Goal: Transaction & Acquisition: Purchase product/service

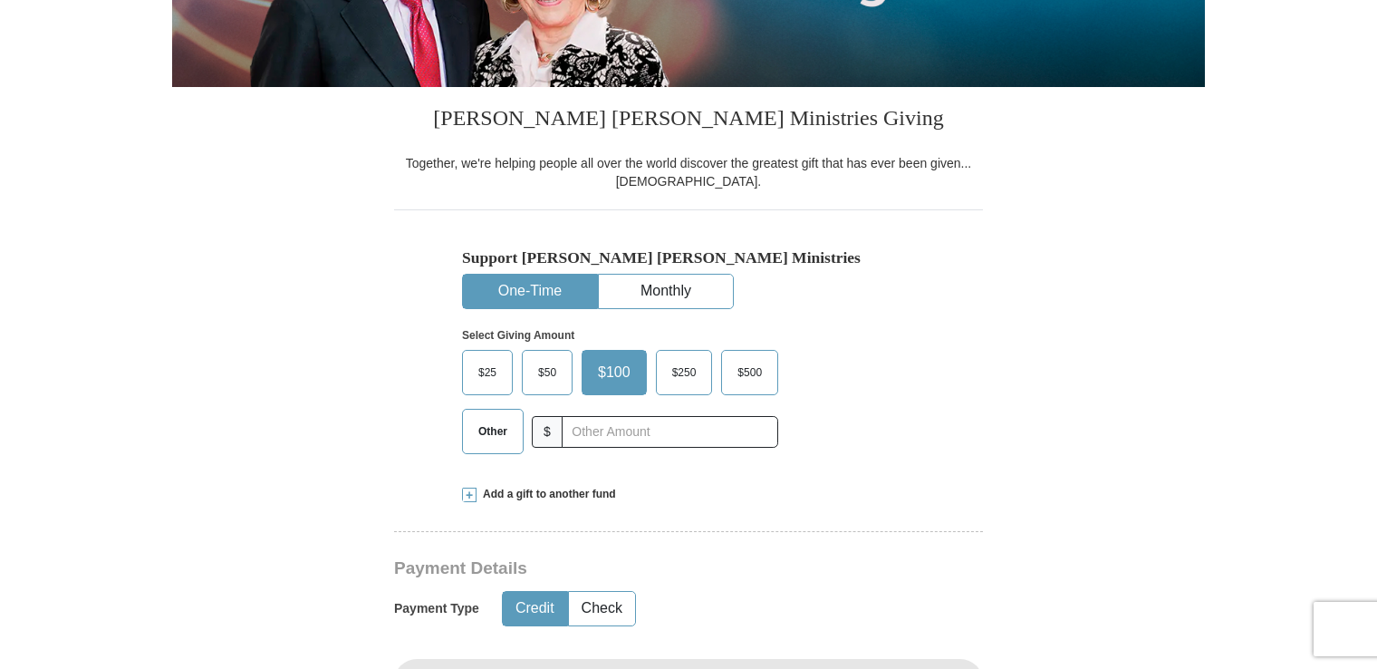
scroll to position [370, 0]
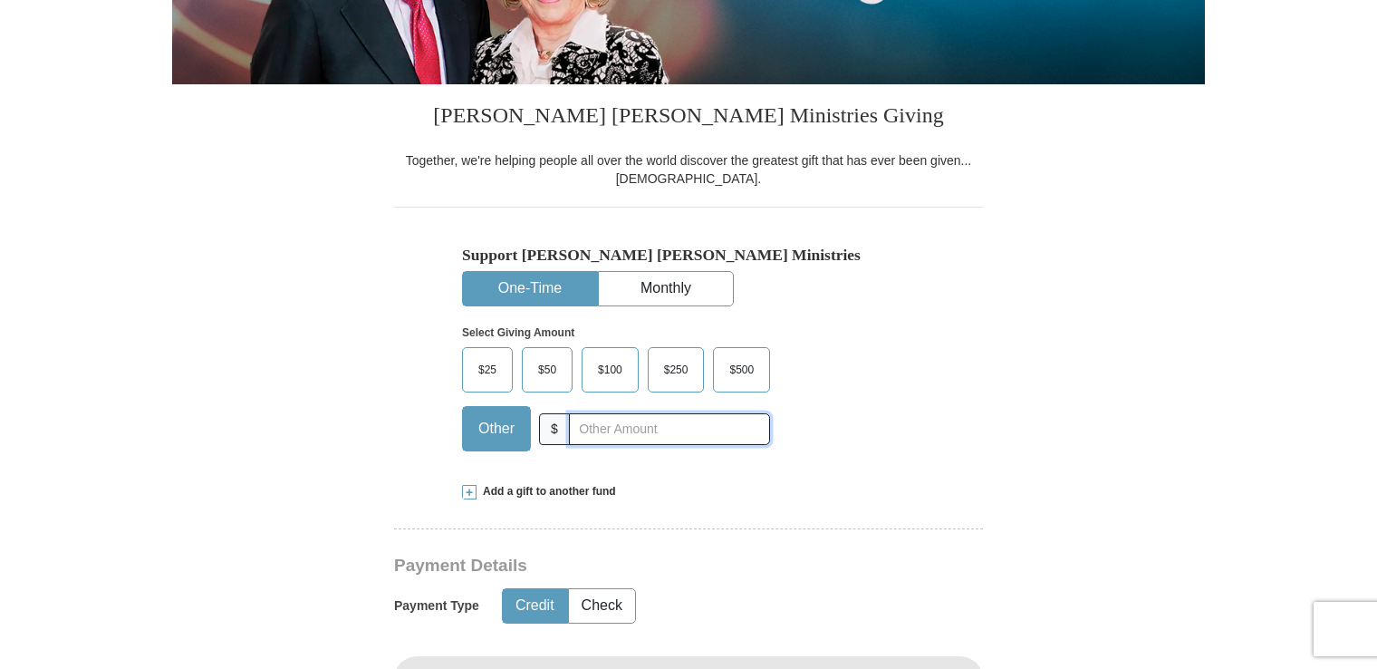
click at [590, 429] on input "text" at bounding box center [669, 429] width 201 height 32
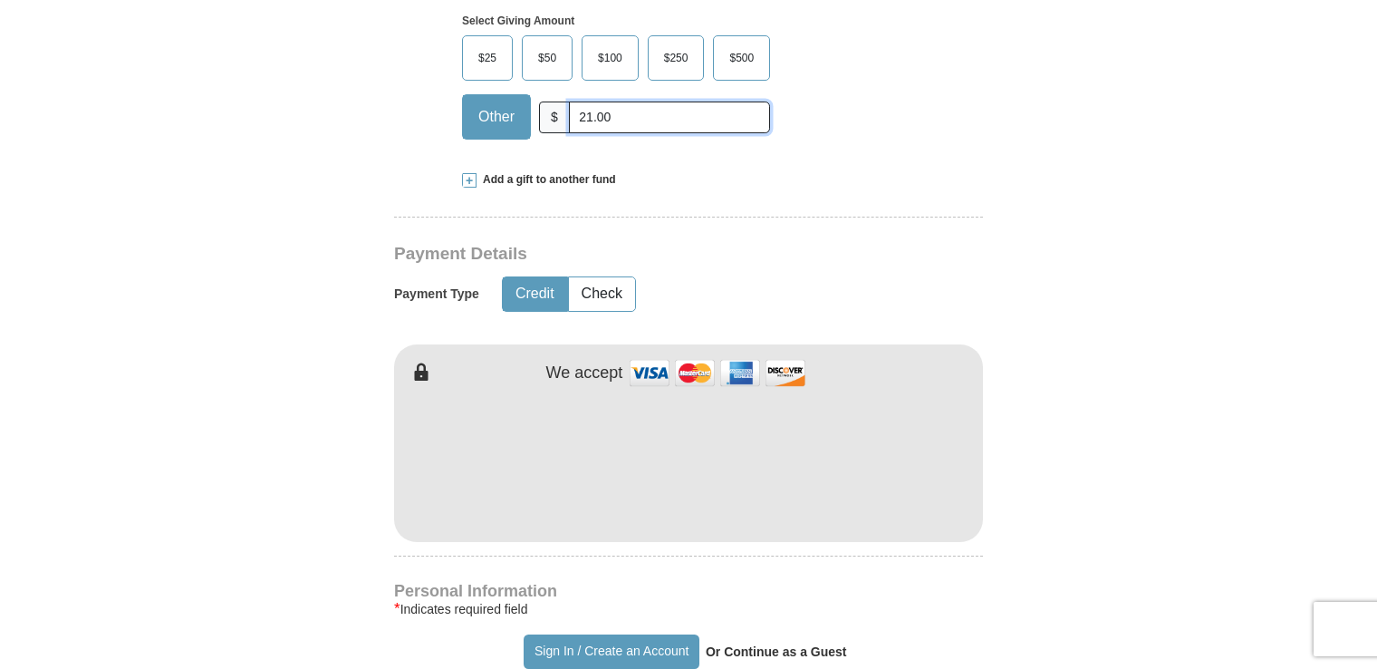
scroll to position [685, 0]
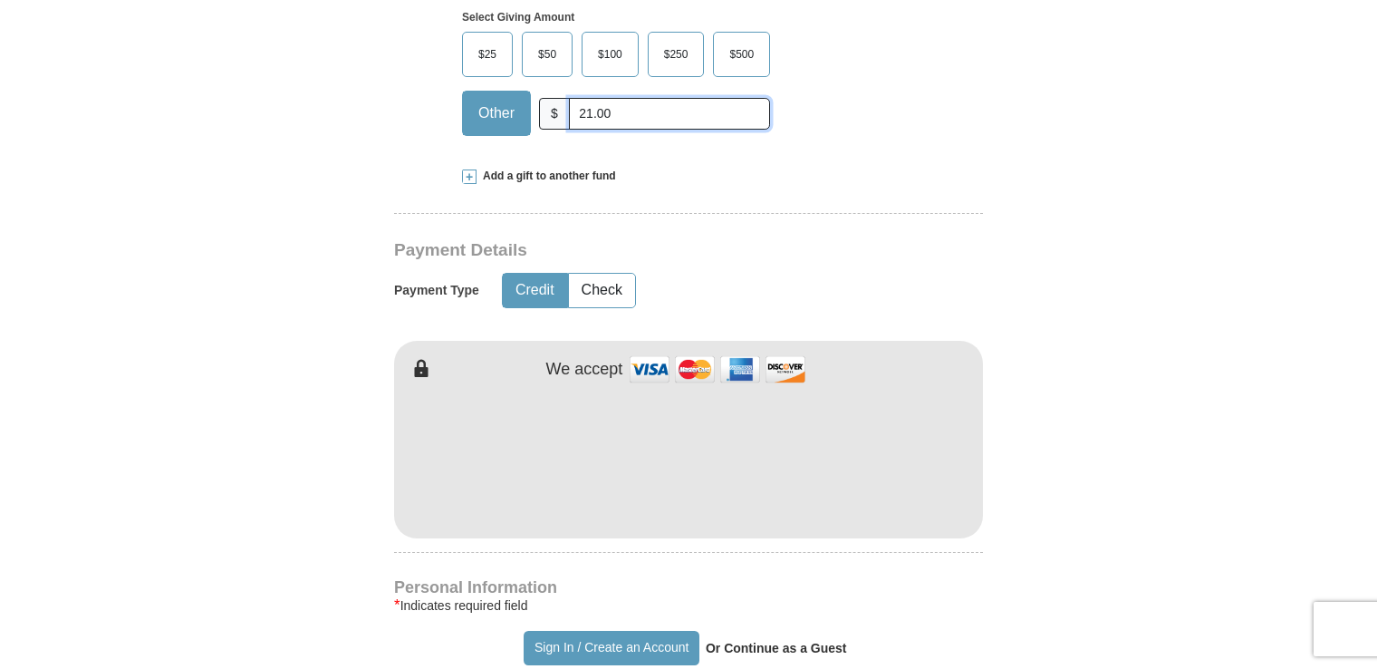
type input "21.00"
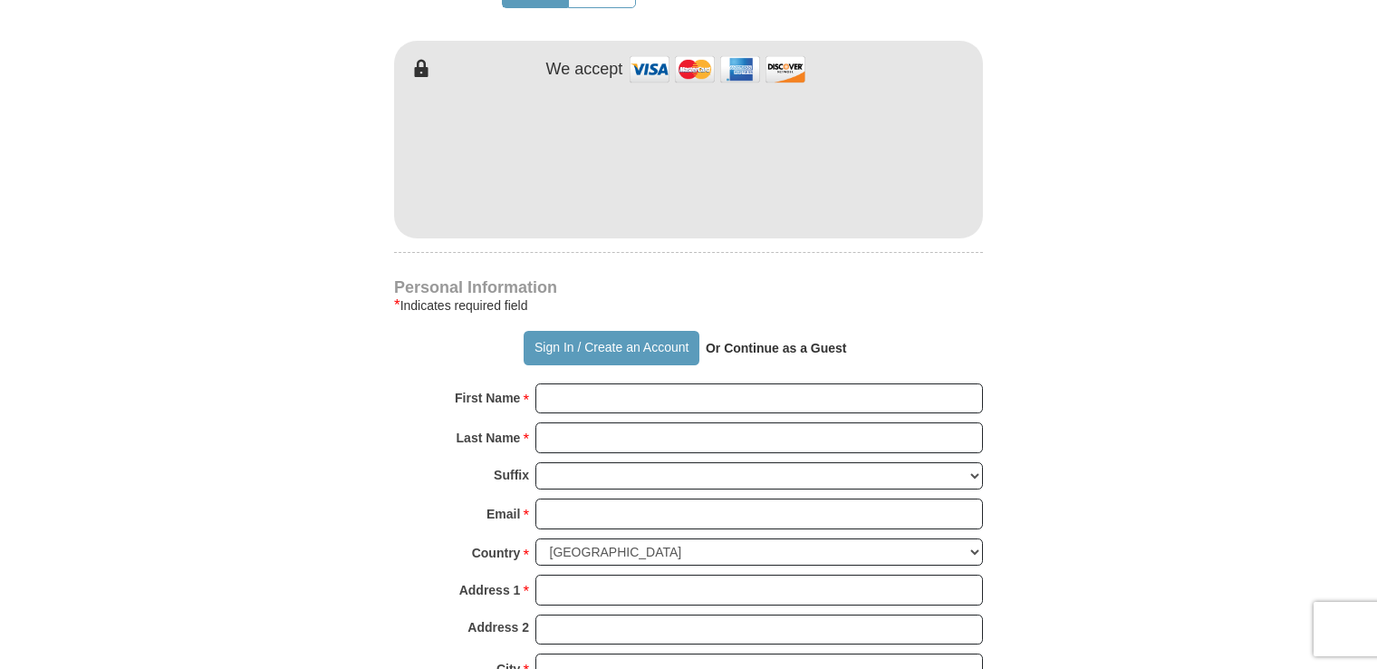
scroll to position [959, 0]
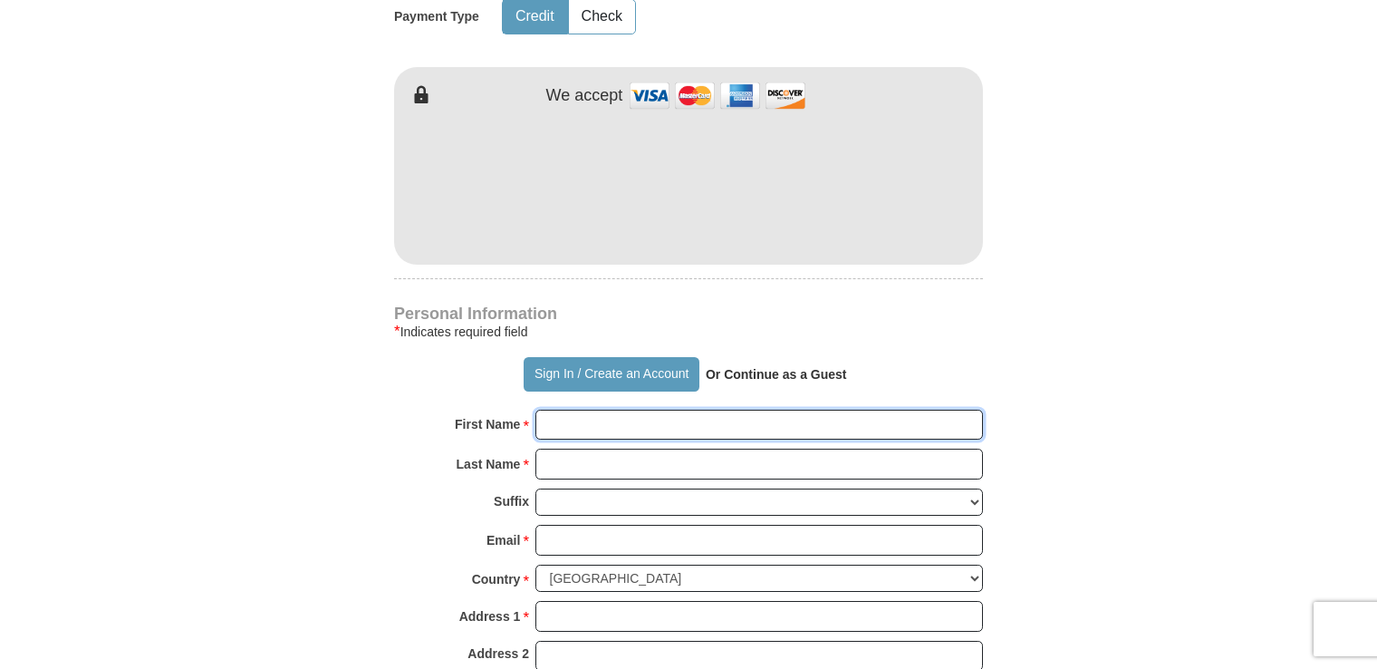
click at [603, 429] on input "First Name *" at bounding box center [760, 425] width 448 height 31
type input "[PERSON_NAME]"
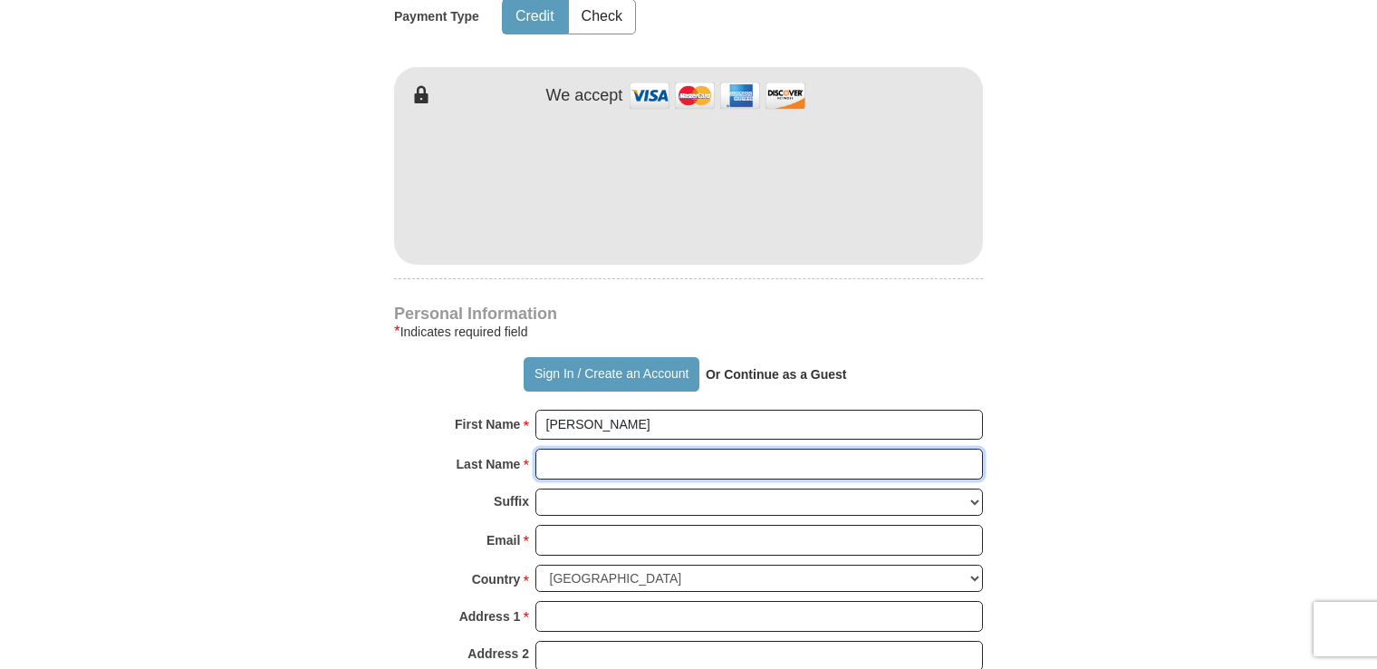
type input "[PERSON_NAME]"
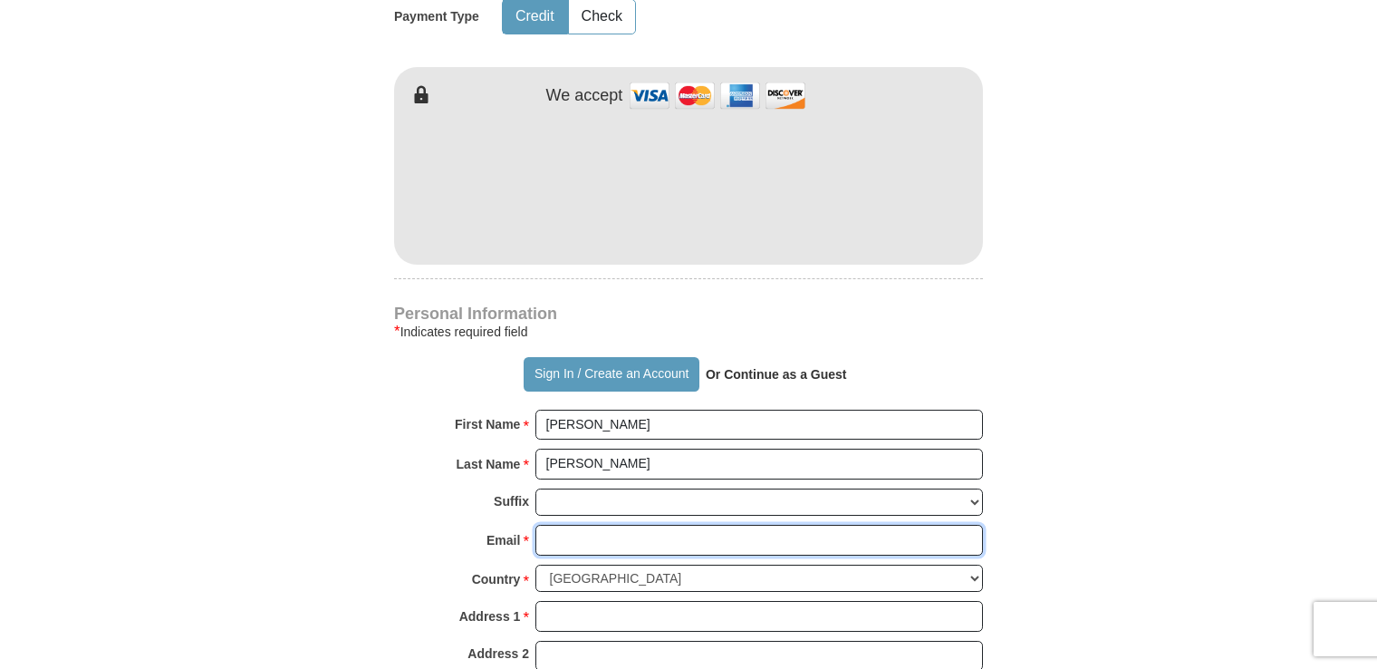
type input "[PERSON_NAME][EMAIL_ADDRESS][PERSON_NAME][DOMAIN_NAME]"
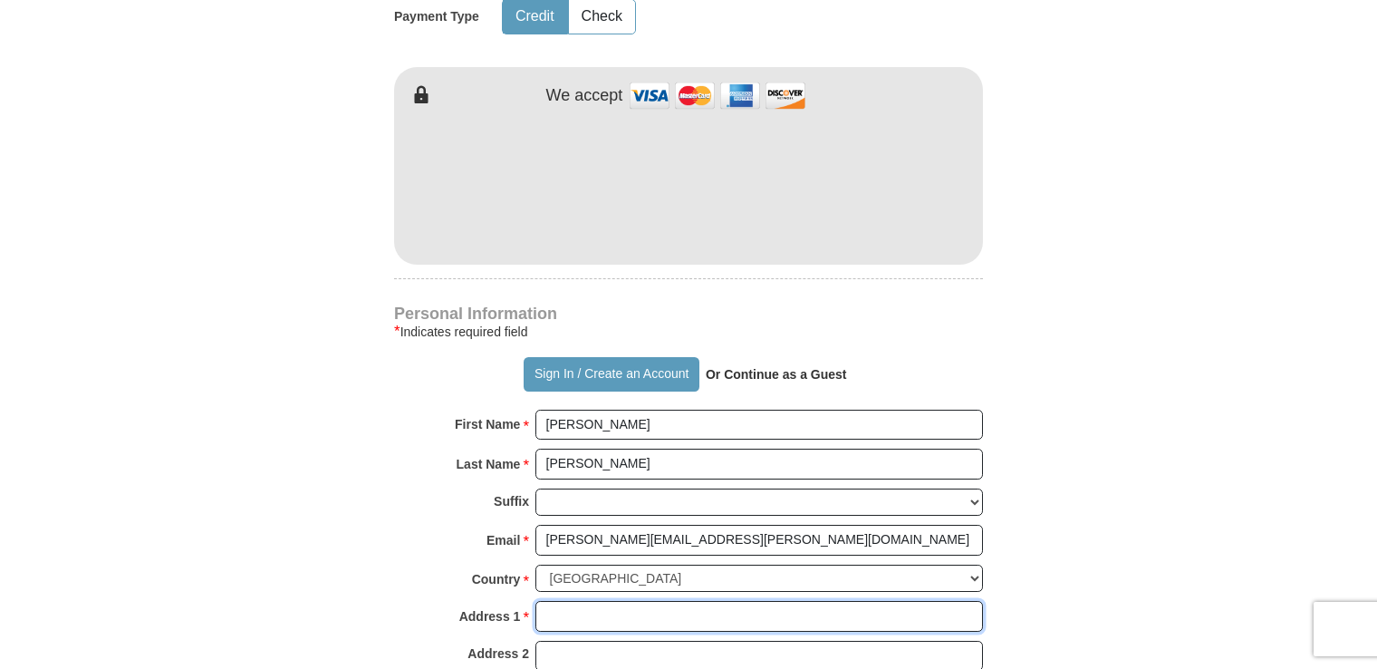
type input "[STREET_ADDRESS]"
type input "Apt. 325"
type input "[GEOGRAPHIC_DATA]"
select select "FL"
type input "33614"
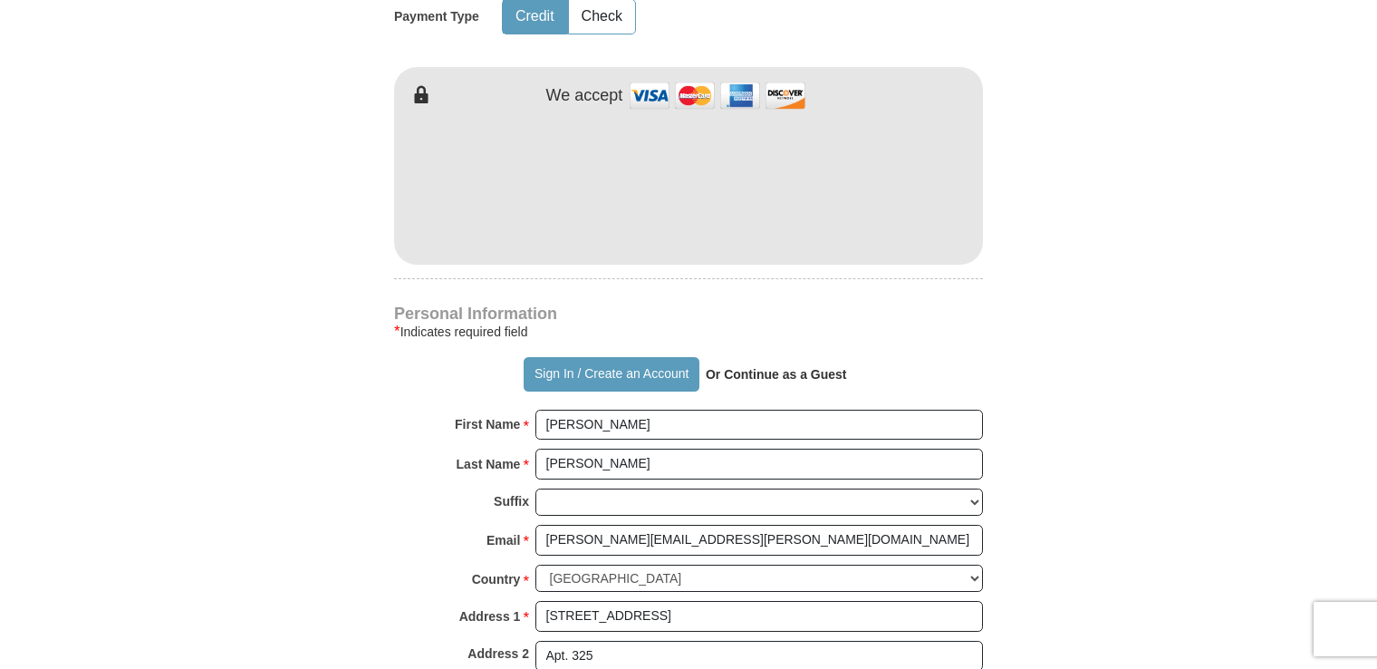
type input "8134605017"
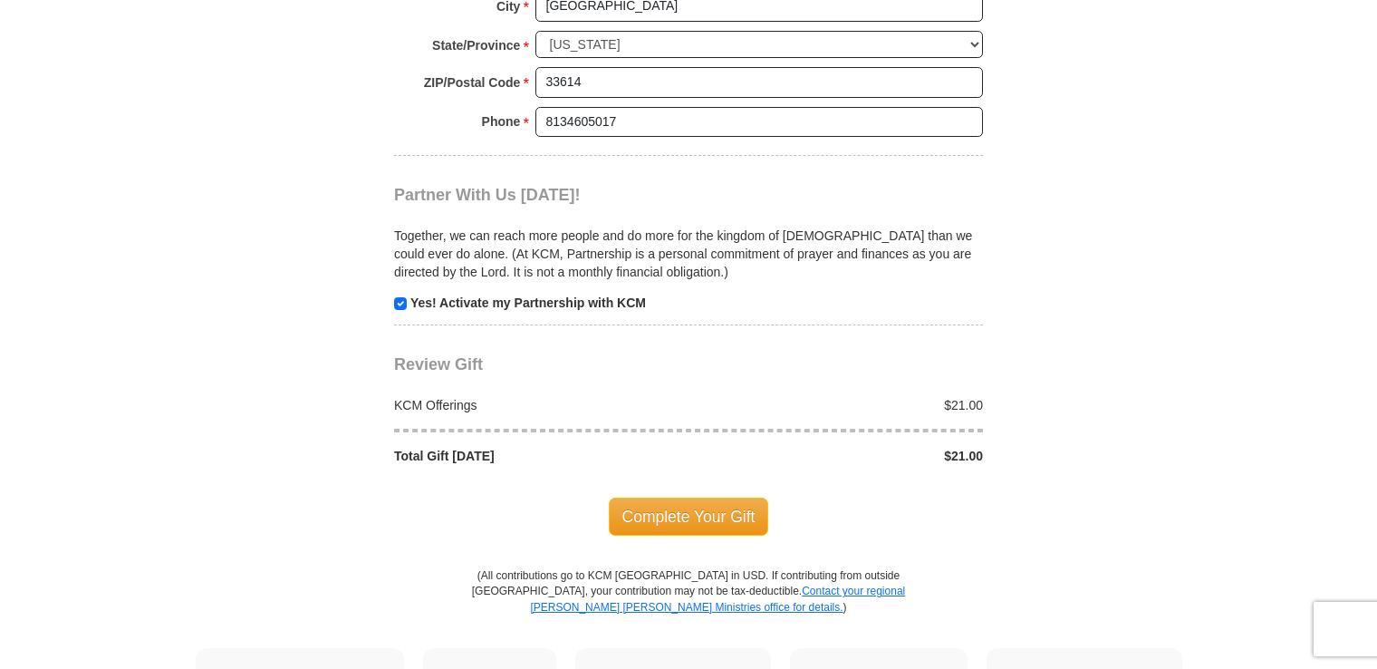
scroll to position [1843, 0]
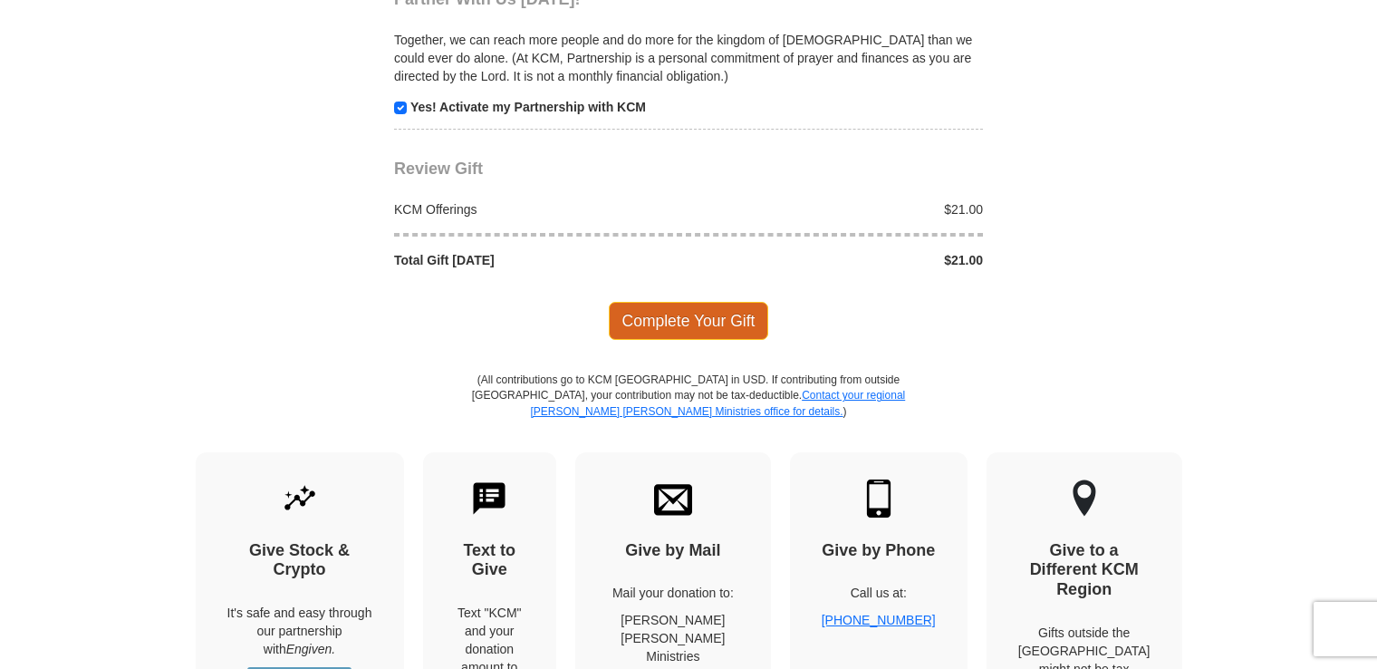
click at [680, 312] on span "Complete Your Gift" at bounding box center [689, 321] width 160 height 38
